Goal: Register for event/course

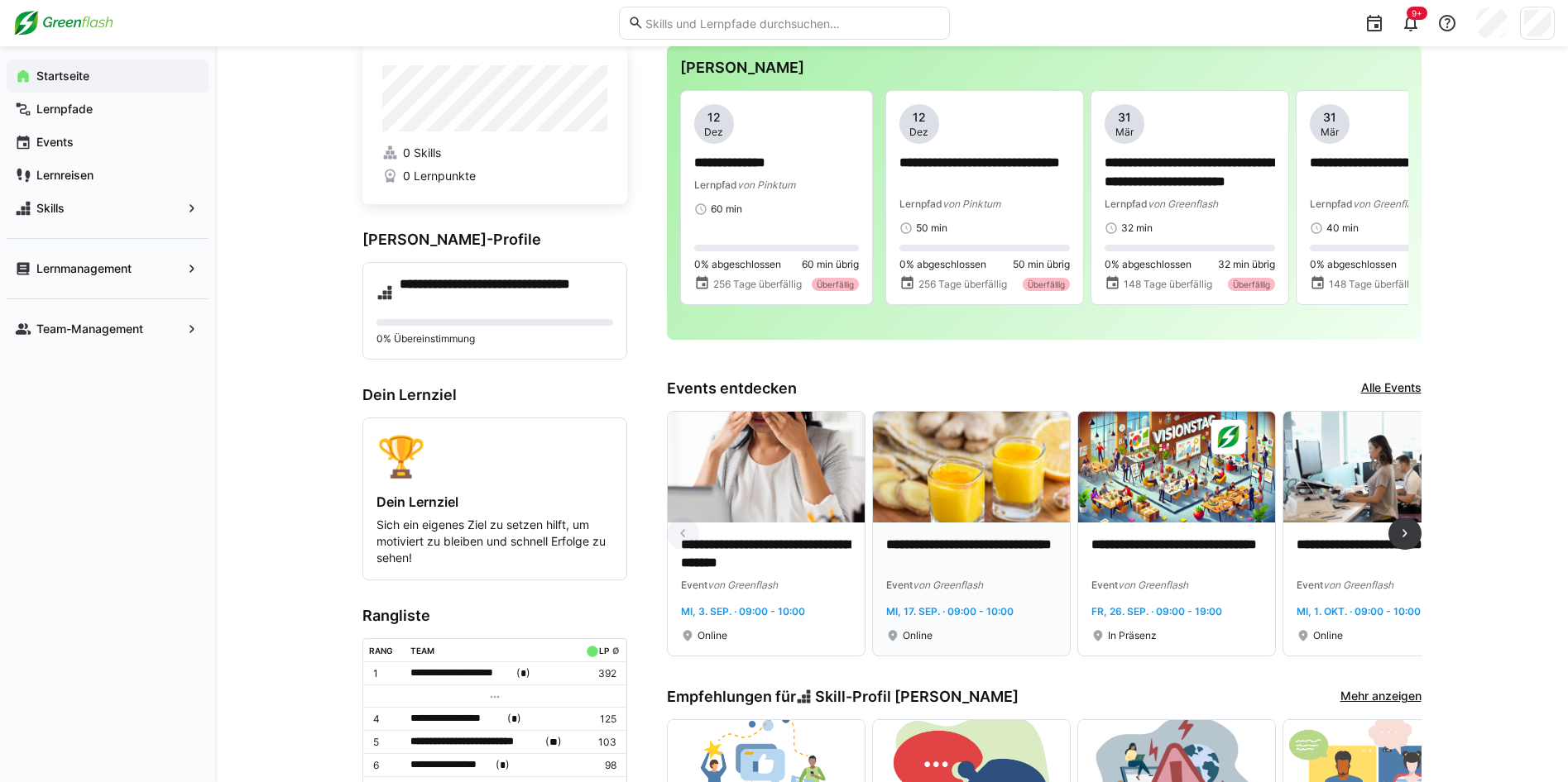
scroll to position [83, 0]
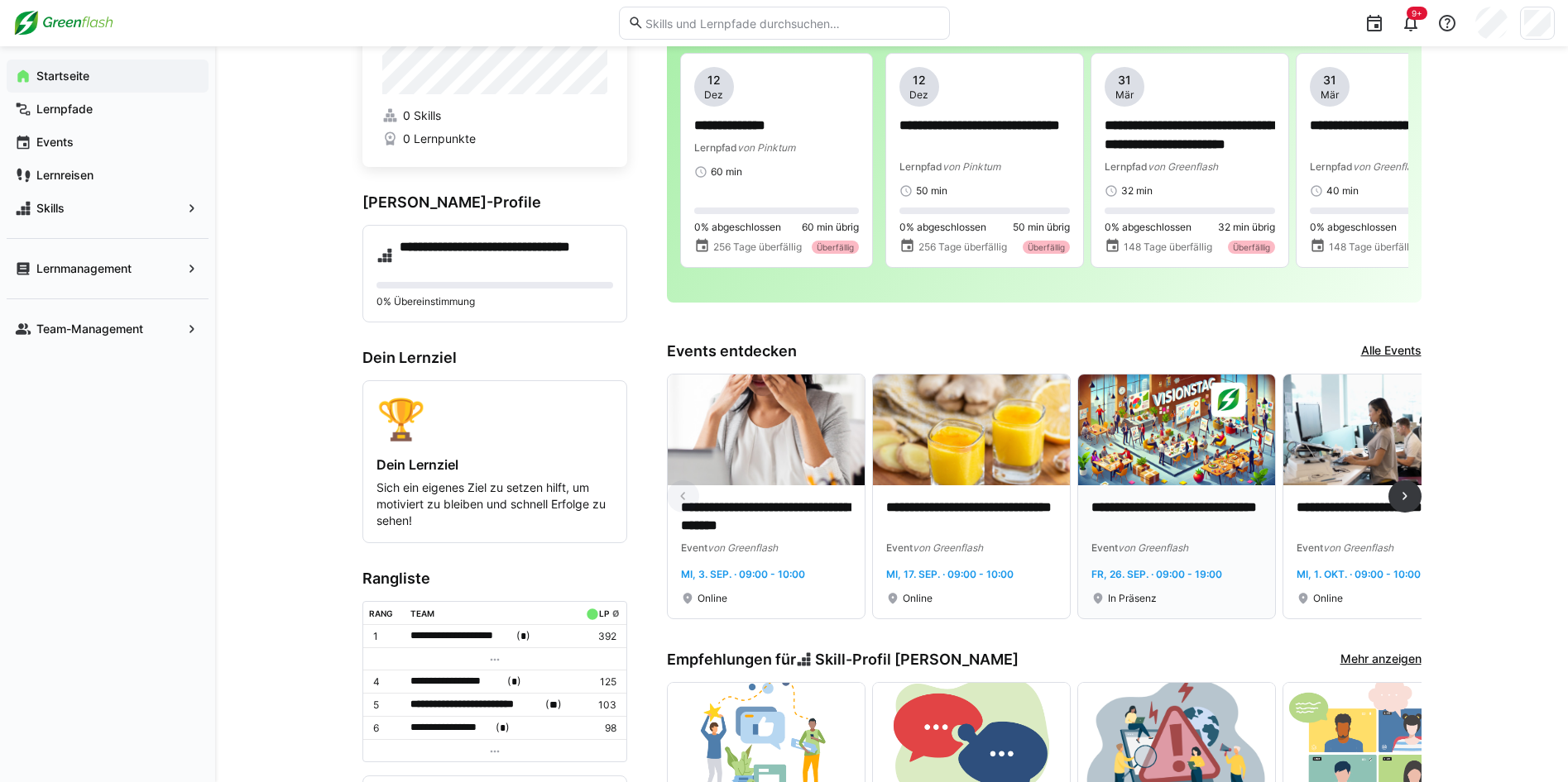
click at [1175, 511] on p "**********" at bounding box center [1176, 517] width 170 height 38
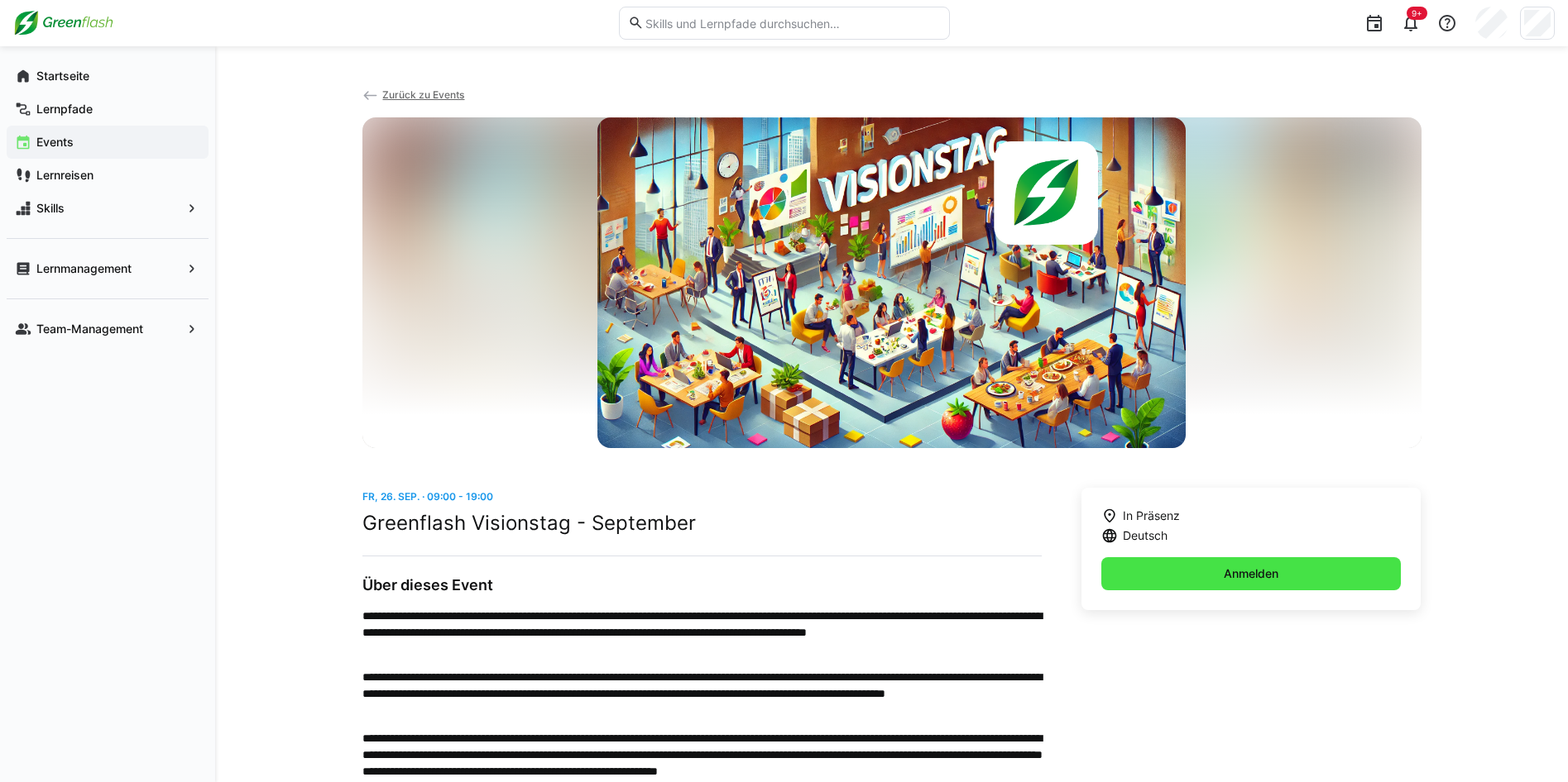
click at [1234, 558] on span "Anmelden" at bounding box center [1251, 574] width 300 height 33
click at [403, 91] on span "Zurück zu Events" at bounding box center [423, 94] width 82 height 13
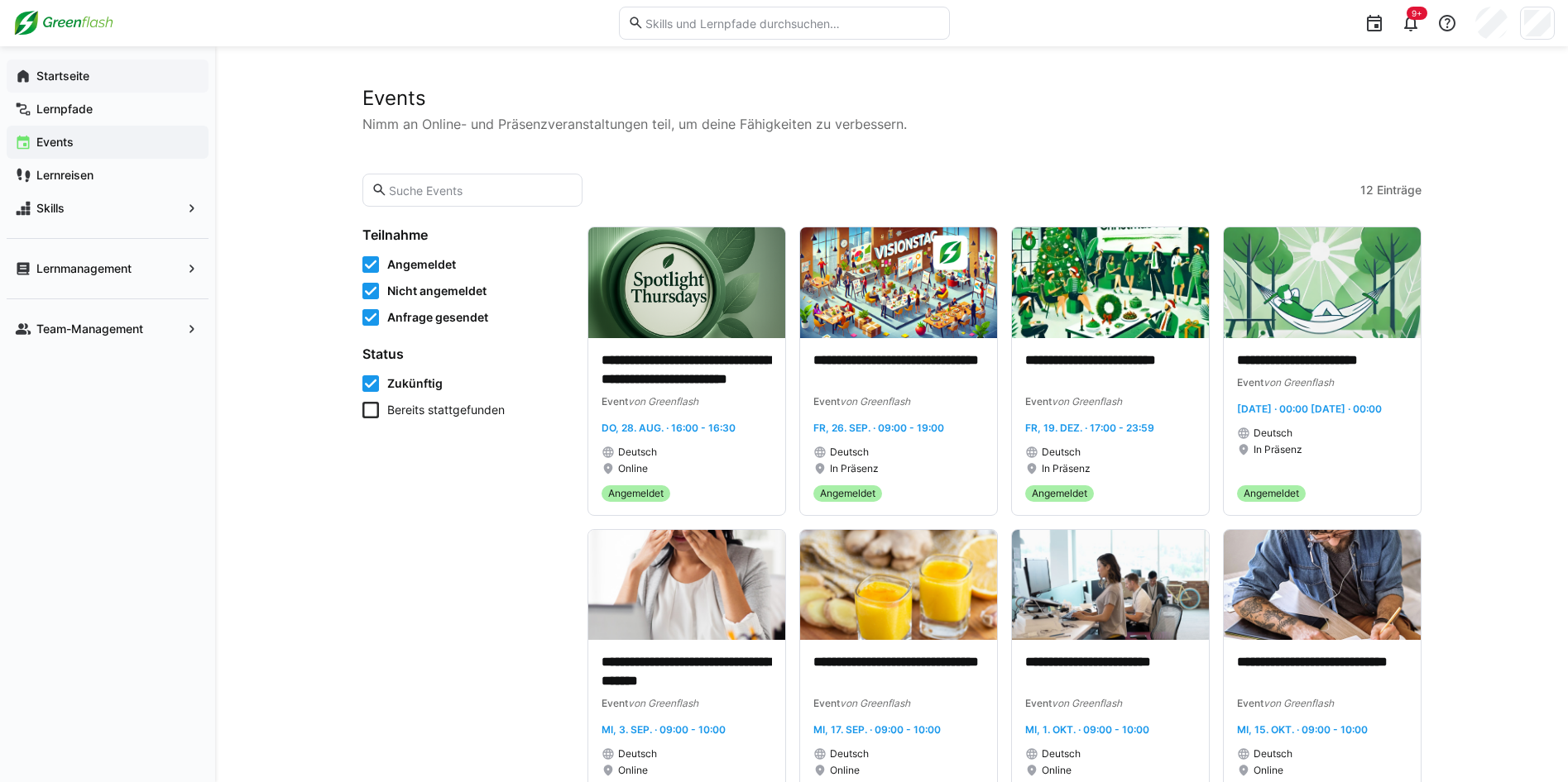
click at [0, 0] on app-navigation-label "Startseite" at bounding box center [0, 0] width 0 height 0
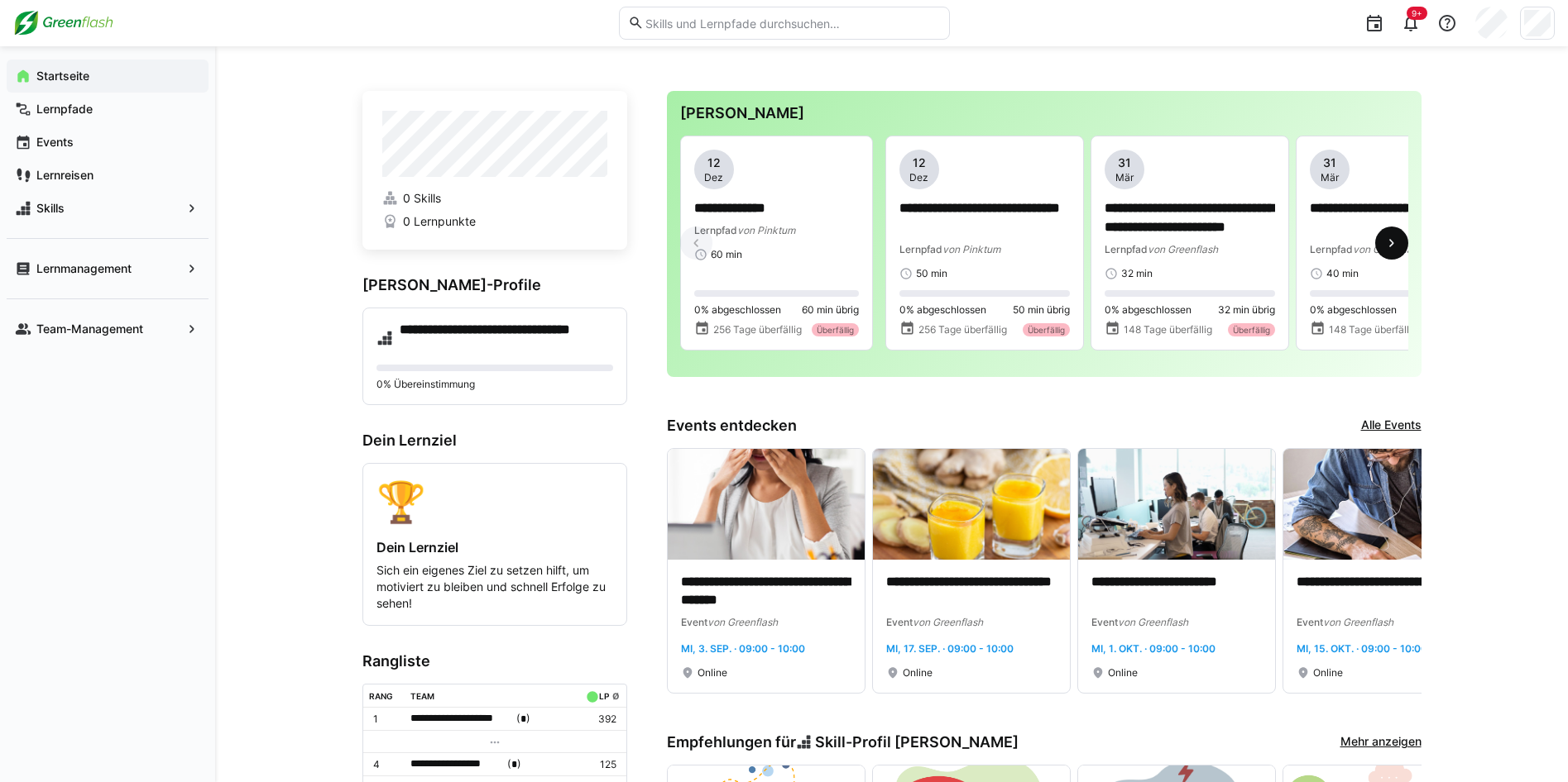
click at [1403, 248] on span at bounding box center [1391, 243] width 33 height 33
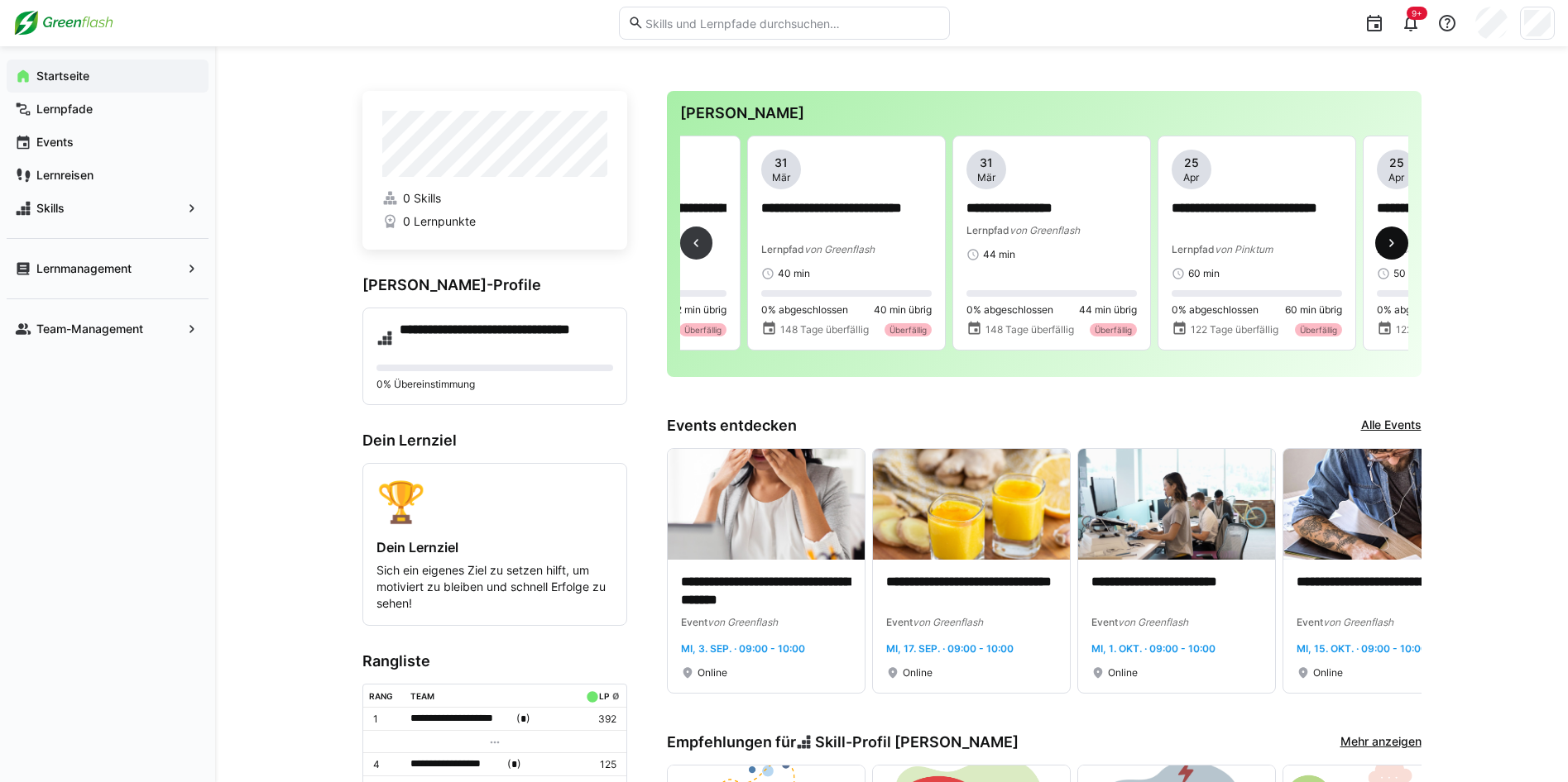
scroll to position [0, 615]
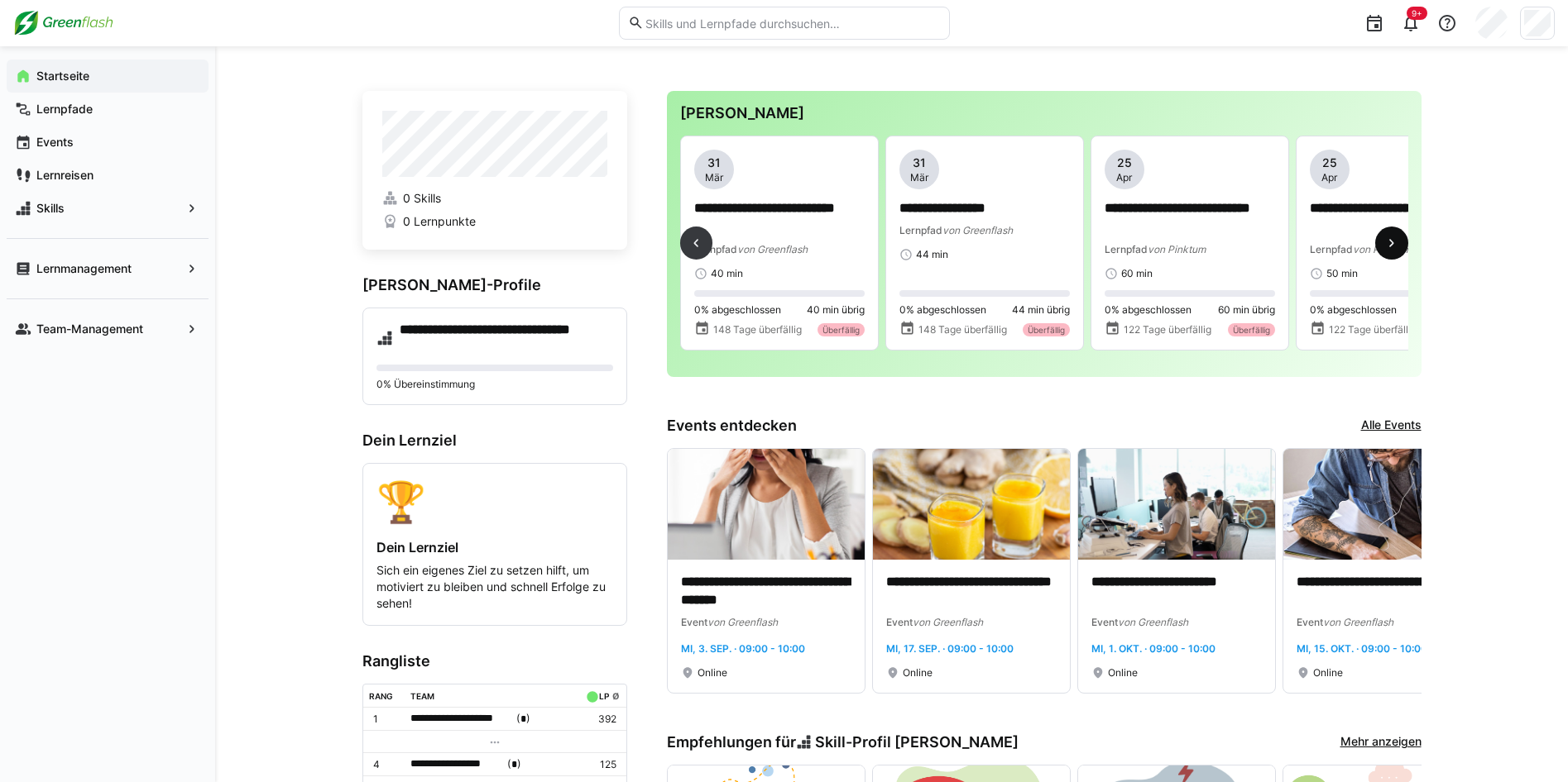
click at [1401, 248] on span at bounding box center [1391, 243] width 33 height 33
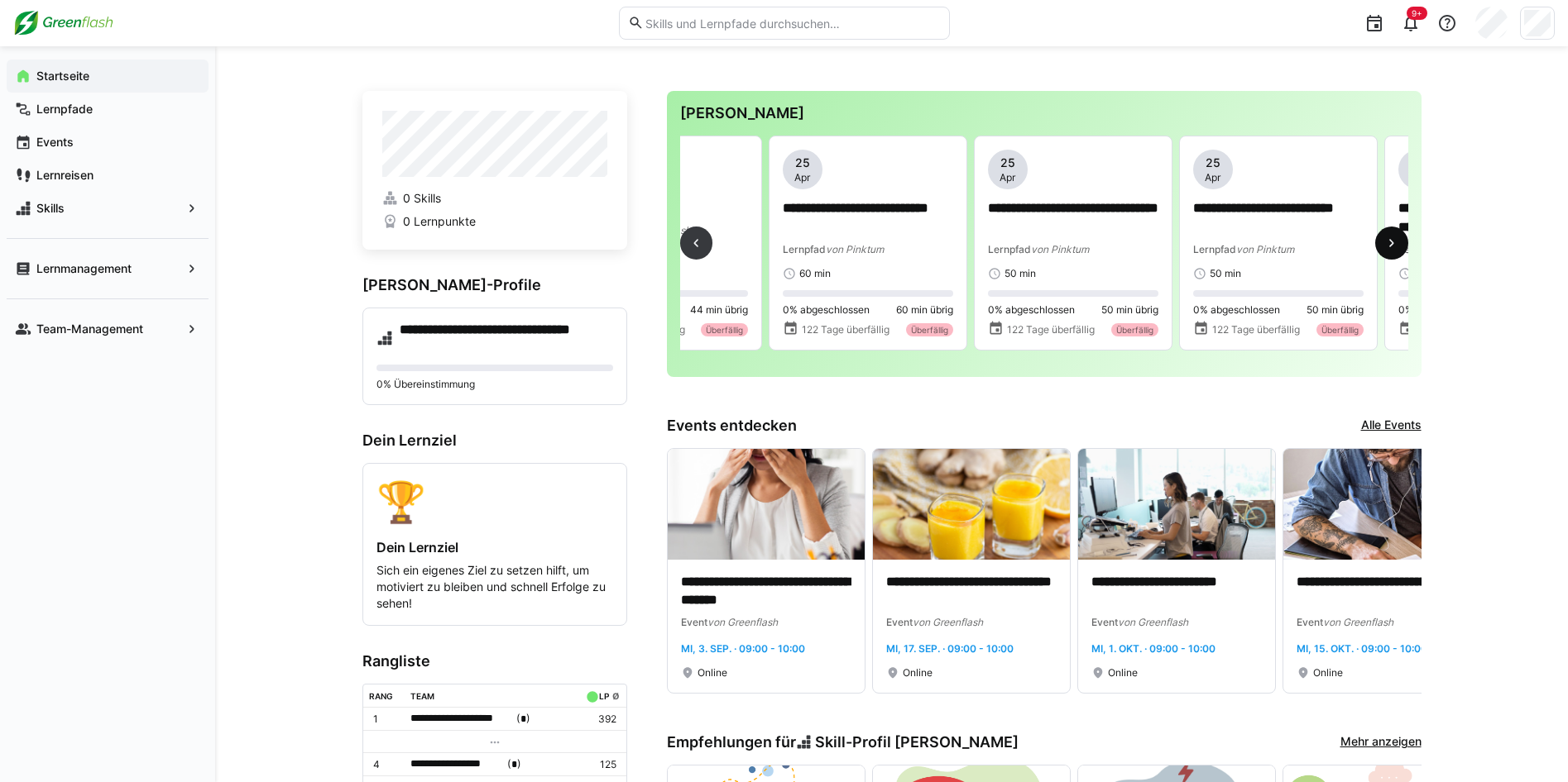
scroll to position [0, 1231]
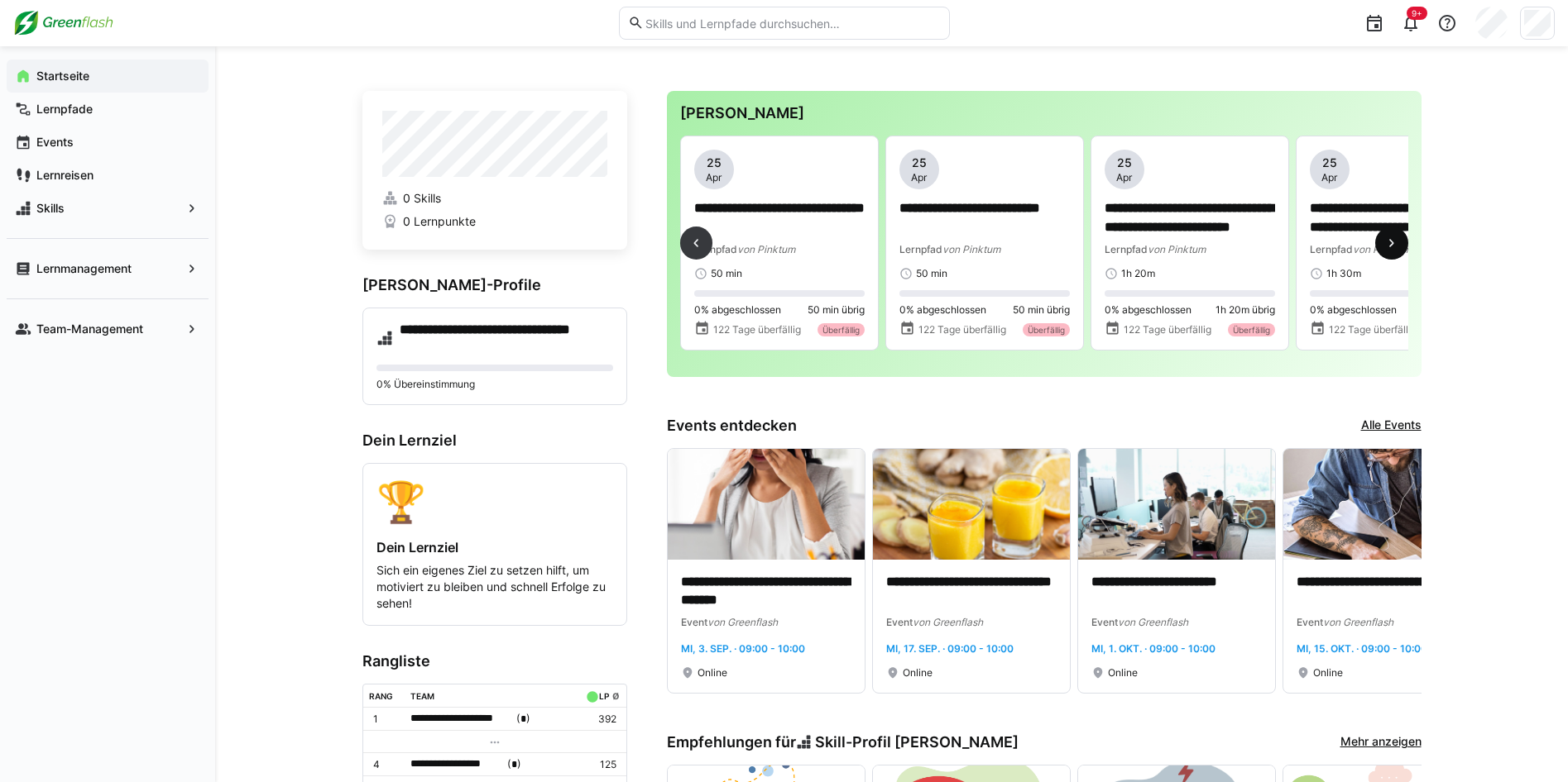
click at [1401, 248] on span at bounding box center [1391, 243] width 33 height 33
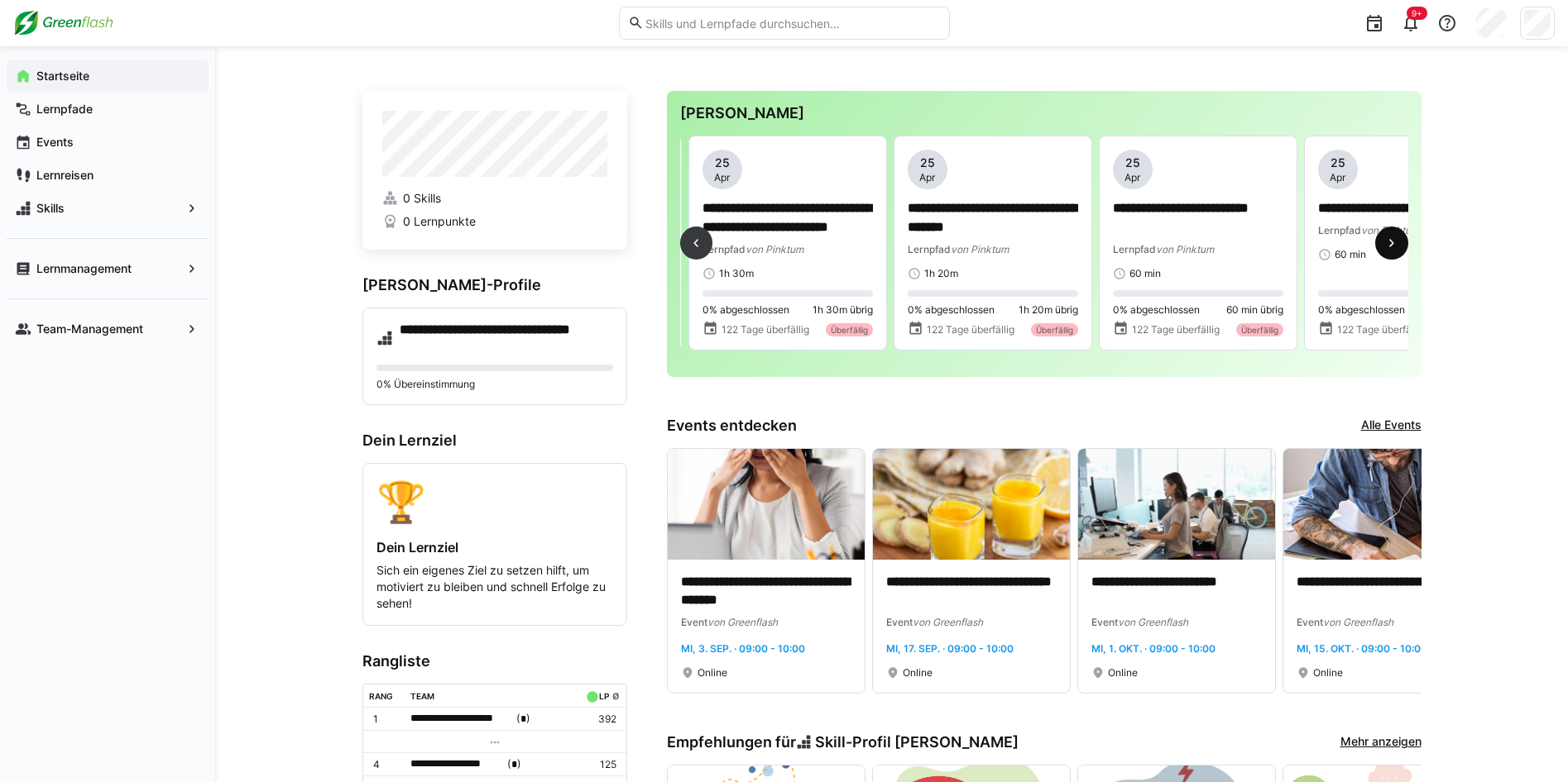
scroll to position [0, 1846]
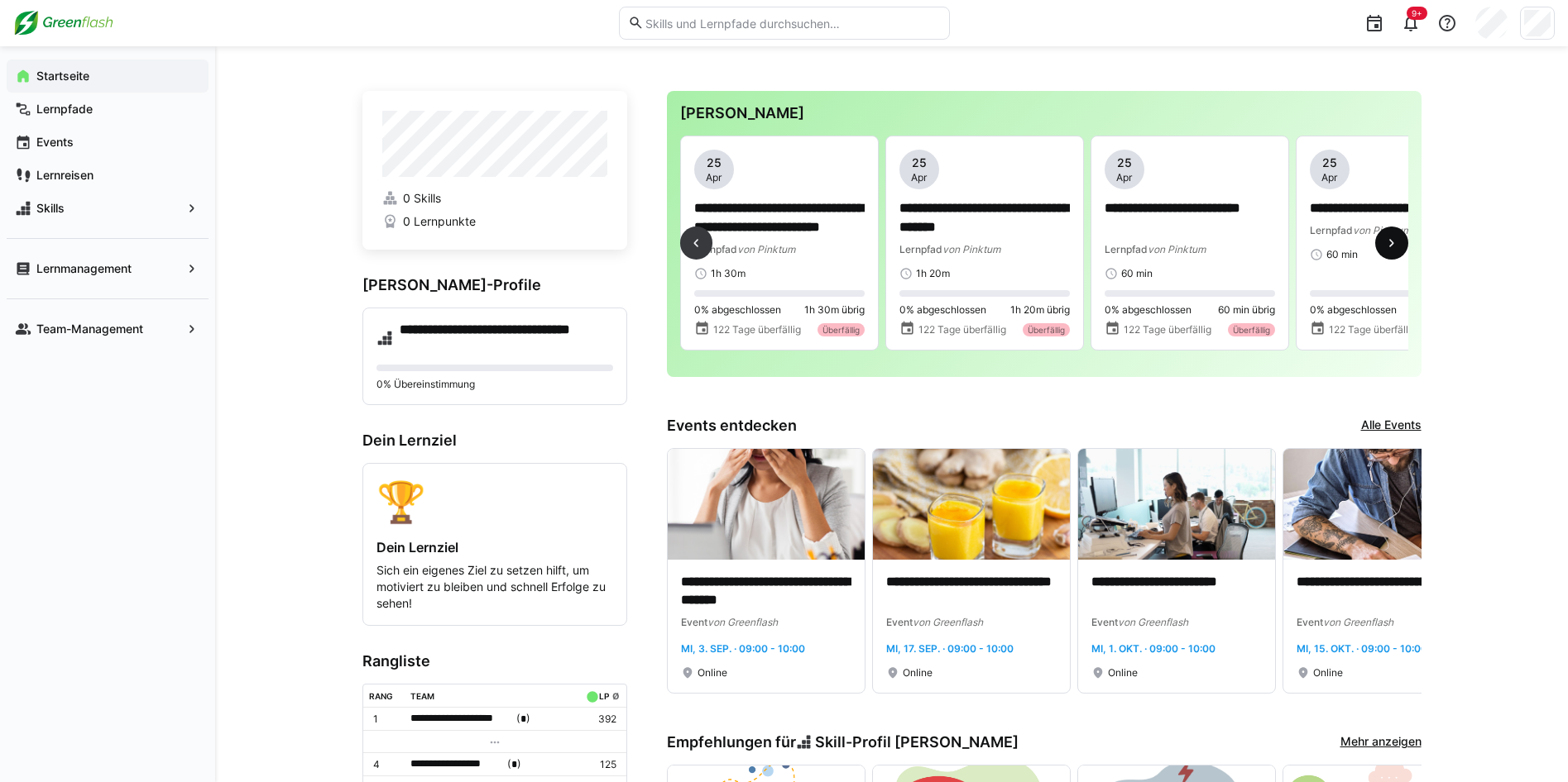
click at [1401, 248] on span at bounding box center [1391, 243] width 33 height 33
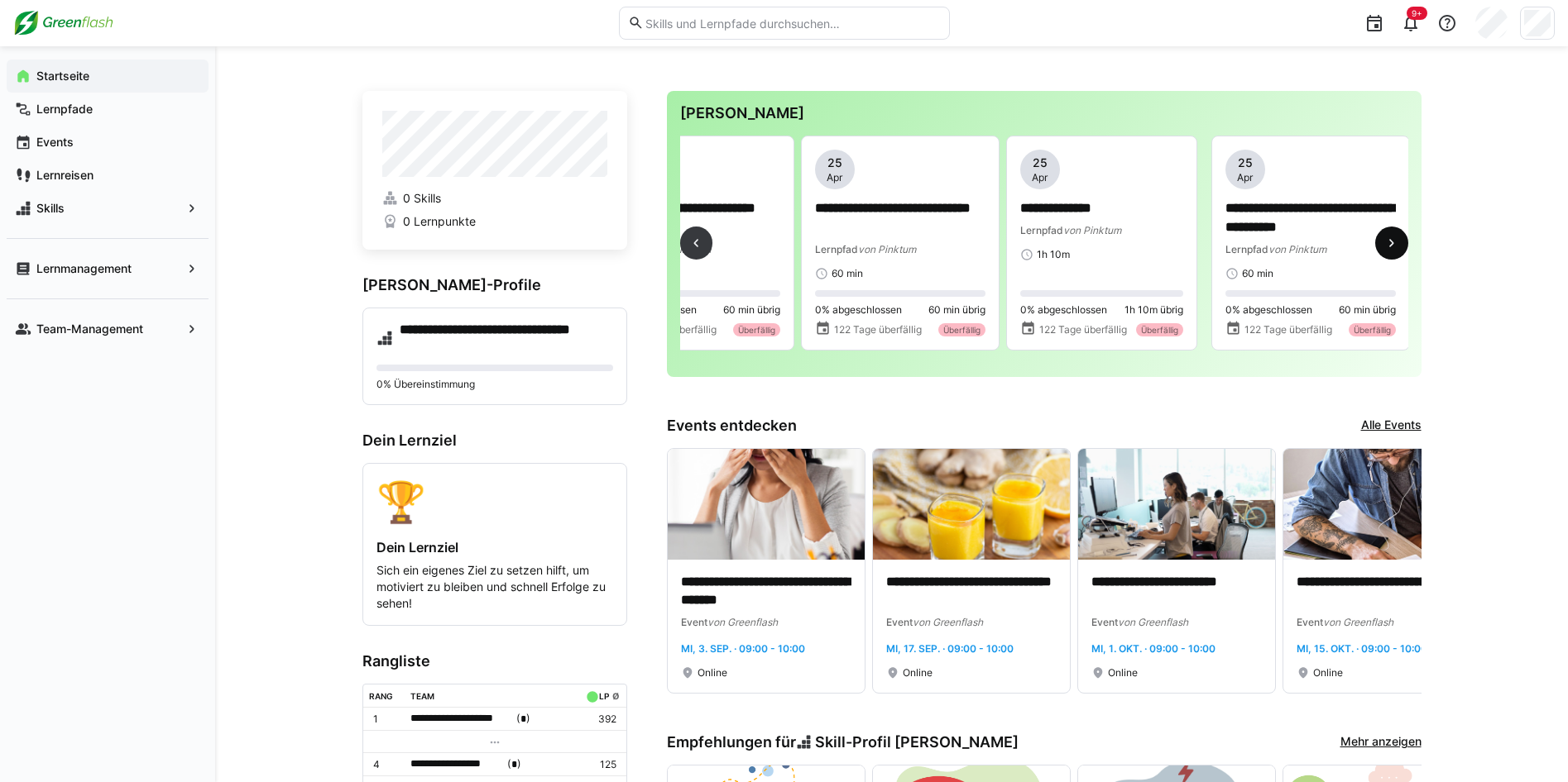
click at [1401, 248] on span at bounding box center [1391, 243] width 33 height 33
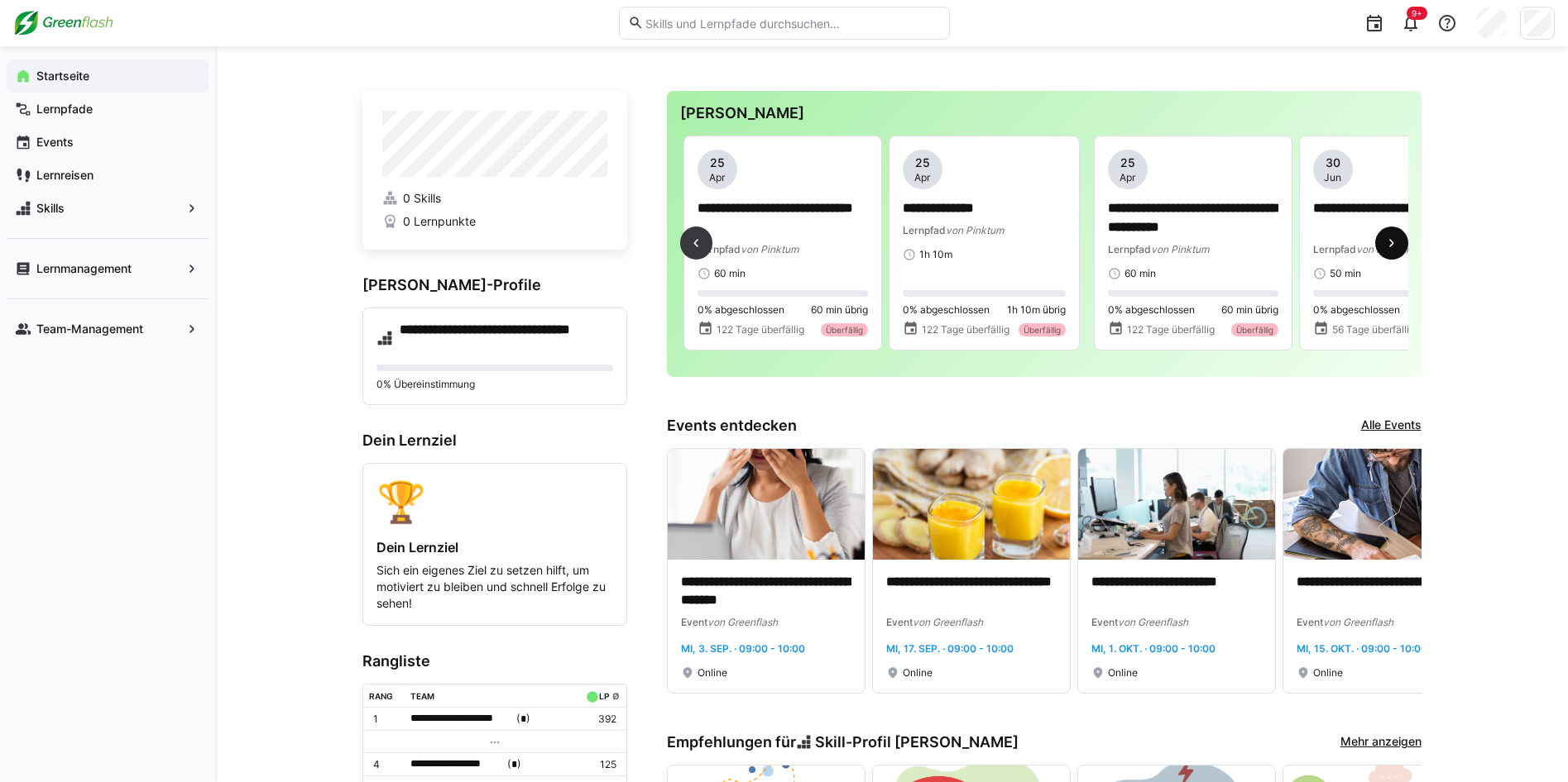
click at [1401, 248] on span at bounding box center [1391, 243] width 33 height 33
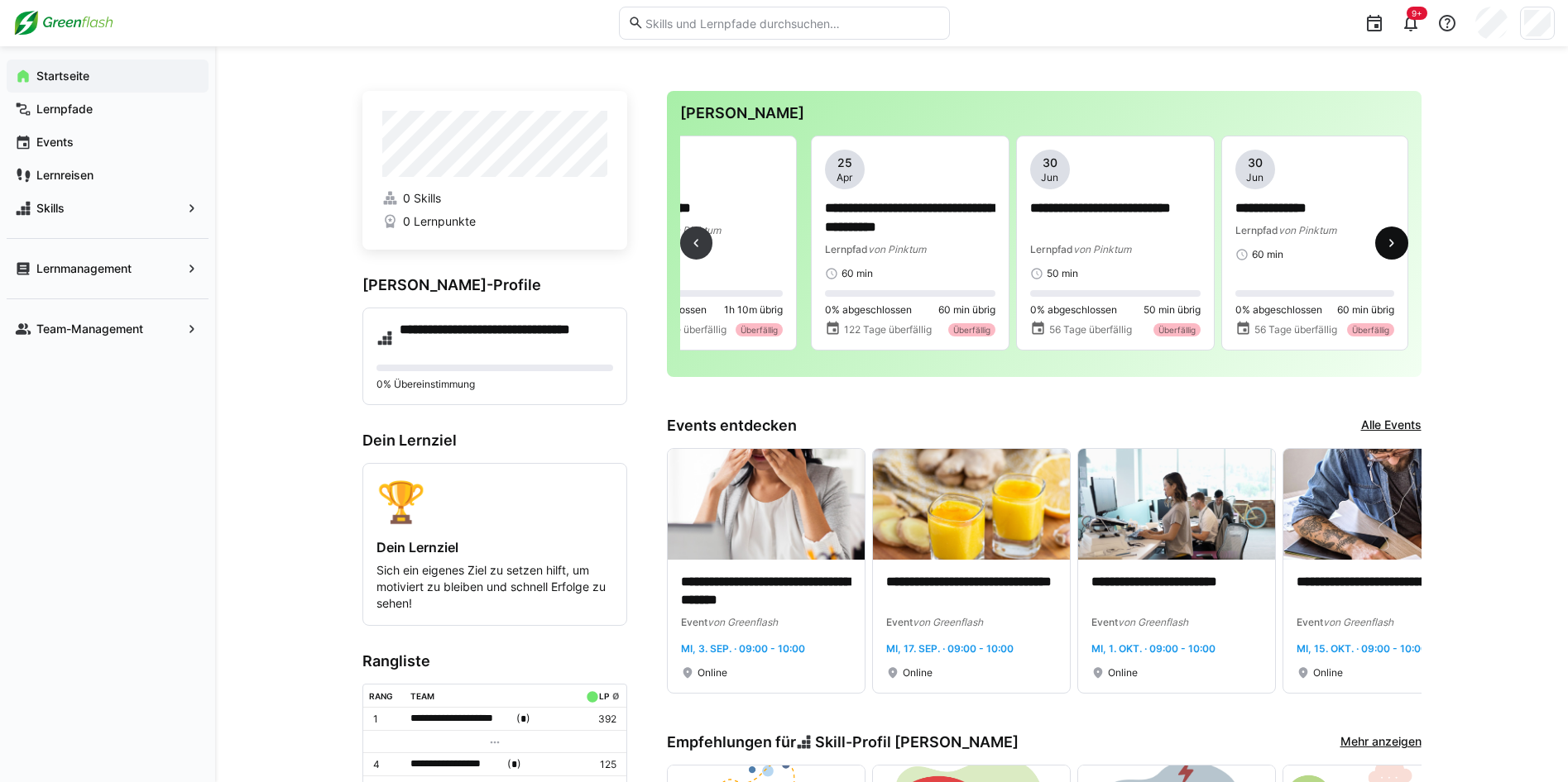
click at [1401, 248] on span at bounding box center [1391, 243] width 33 height 33
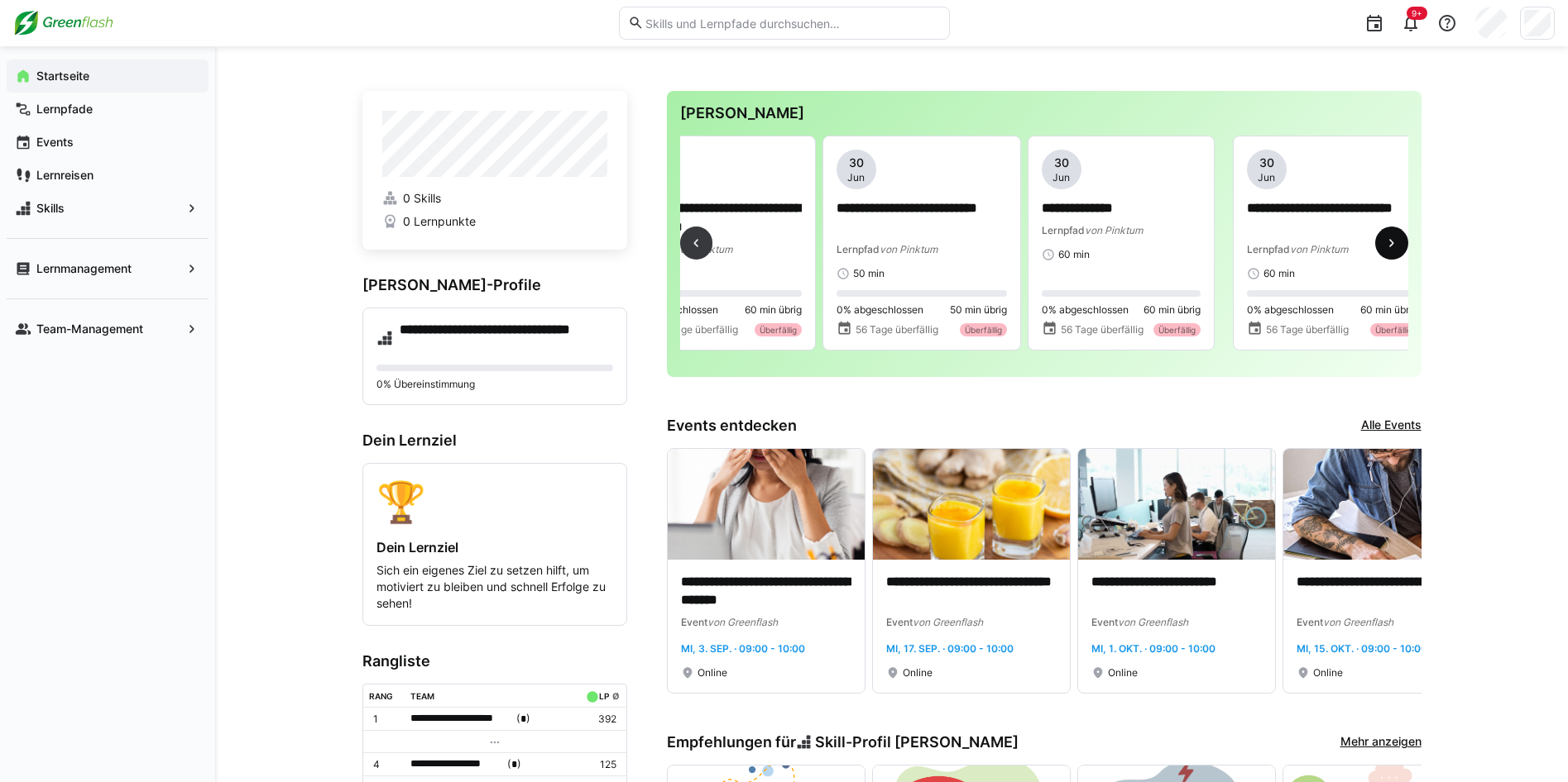
click at [1401, 248] on span at bounding box center [1391, 243] width 33 height 33
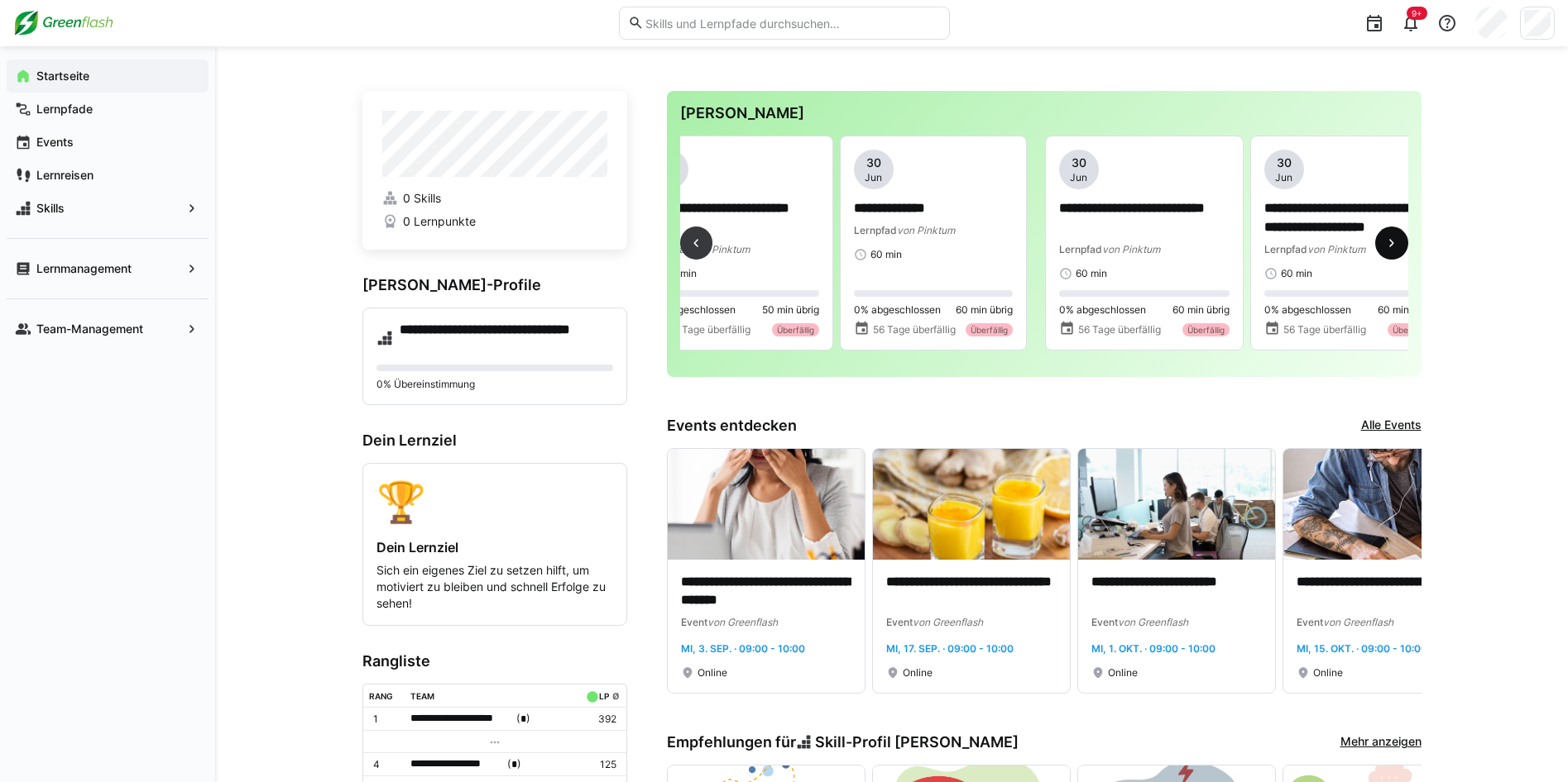
click at [1401, 248] on span at bounding box center [1391, 243] width 33 height 33
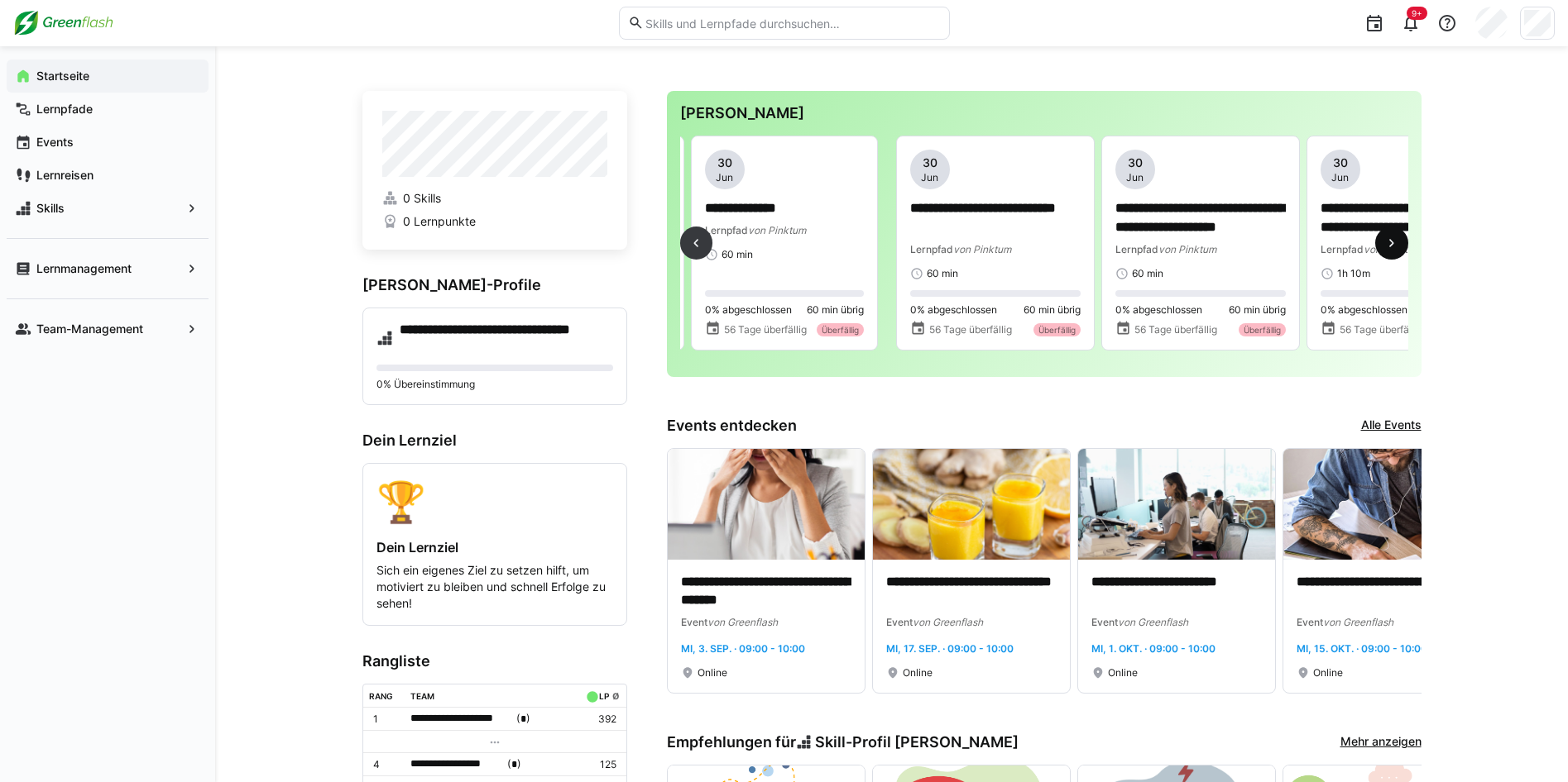
click at [1401, 248] on span at bounding box center [1391, 243] width 33 height 33
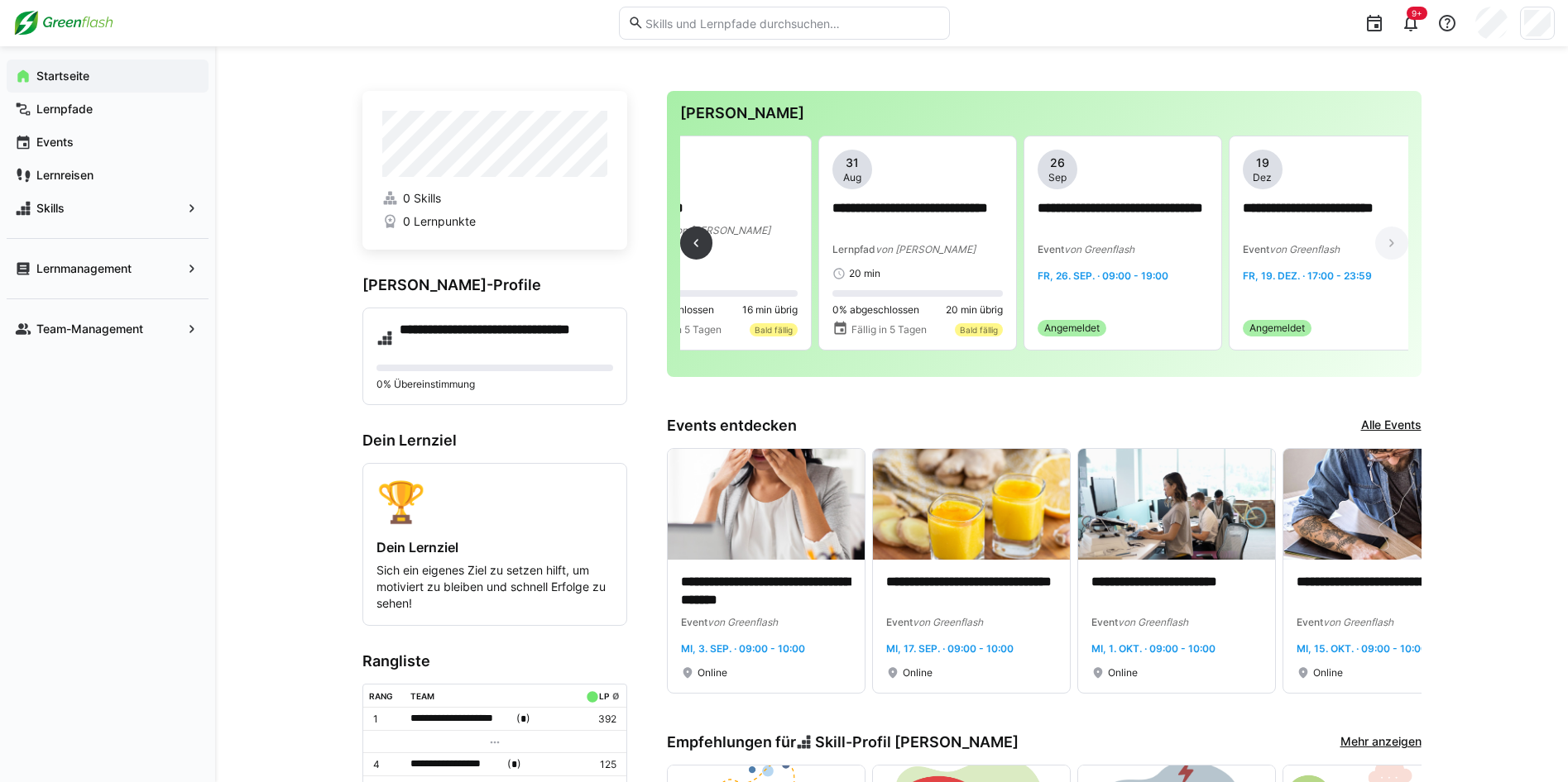
scroll to position [0, 6858]
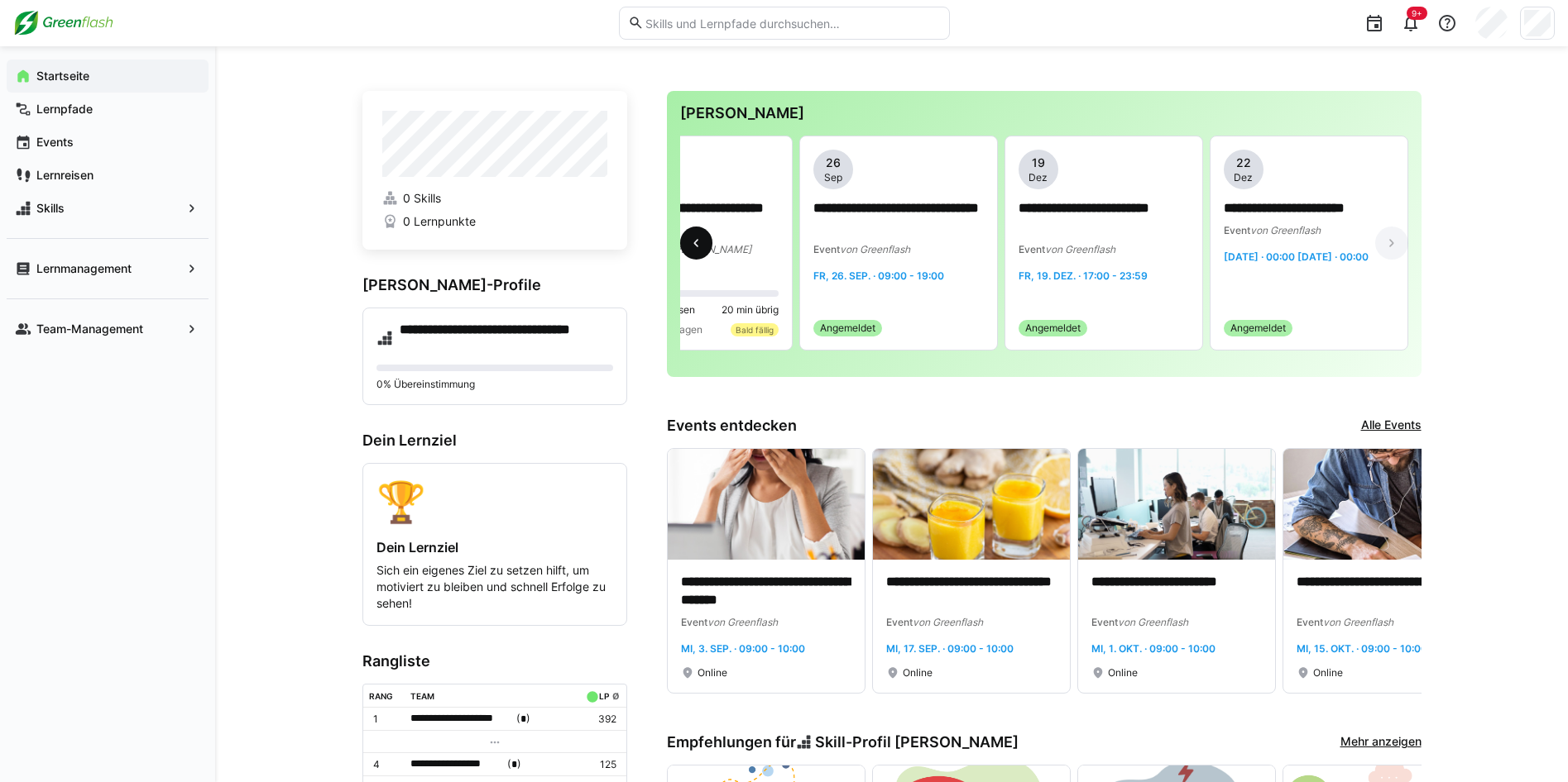
click at [696, 244] on eds-icon at bounding box center [695, 243] width 16 height 16
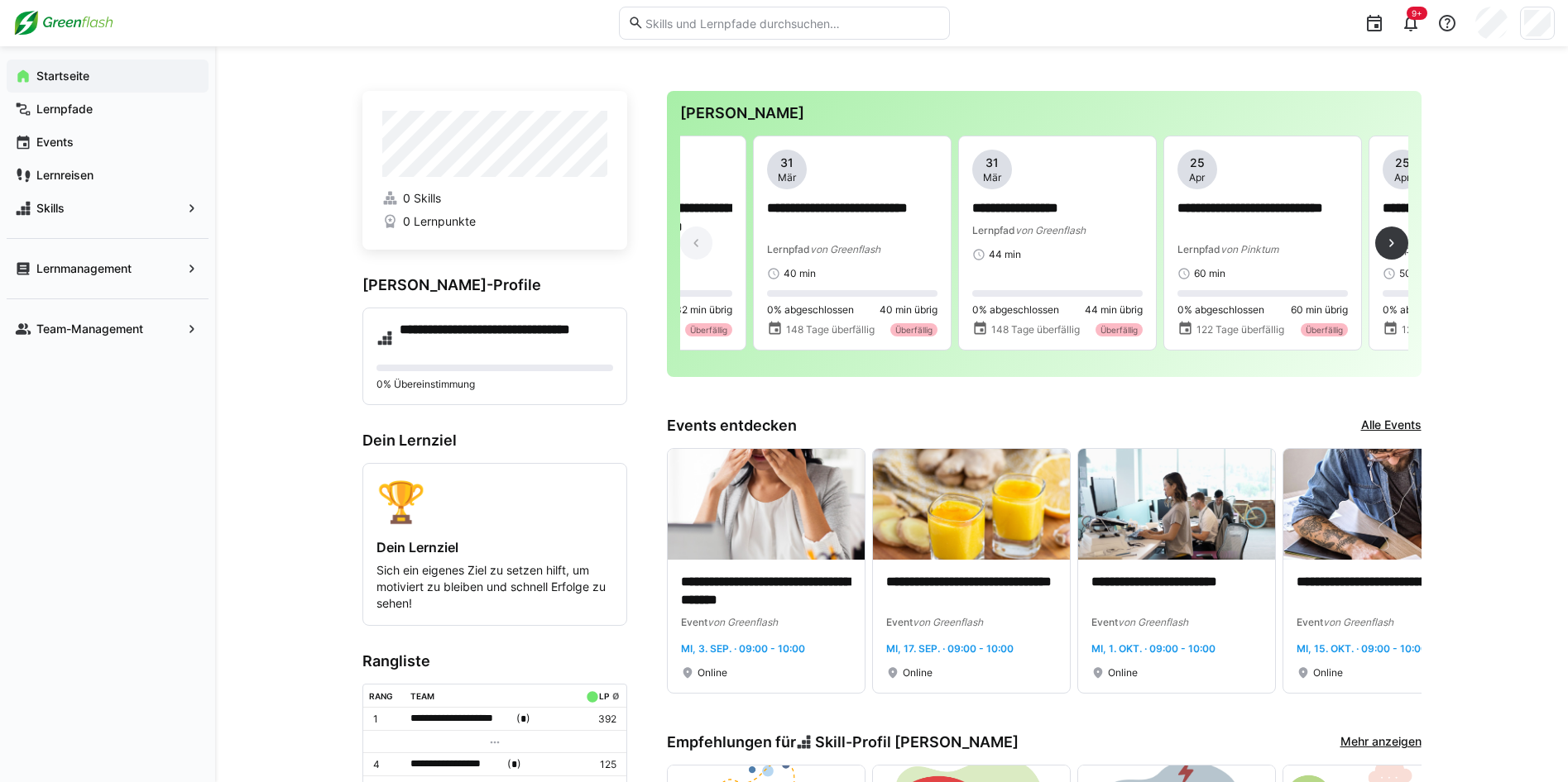
scroll to position [0, 0]
